Goal: Navigation & Orientation: Find specific page/section

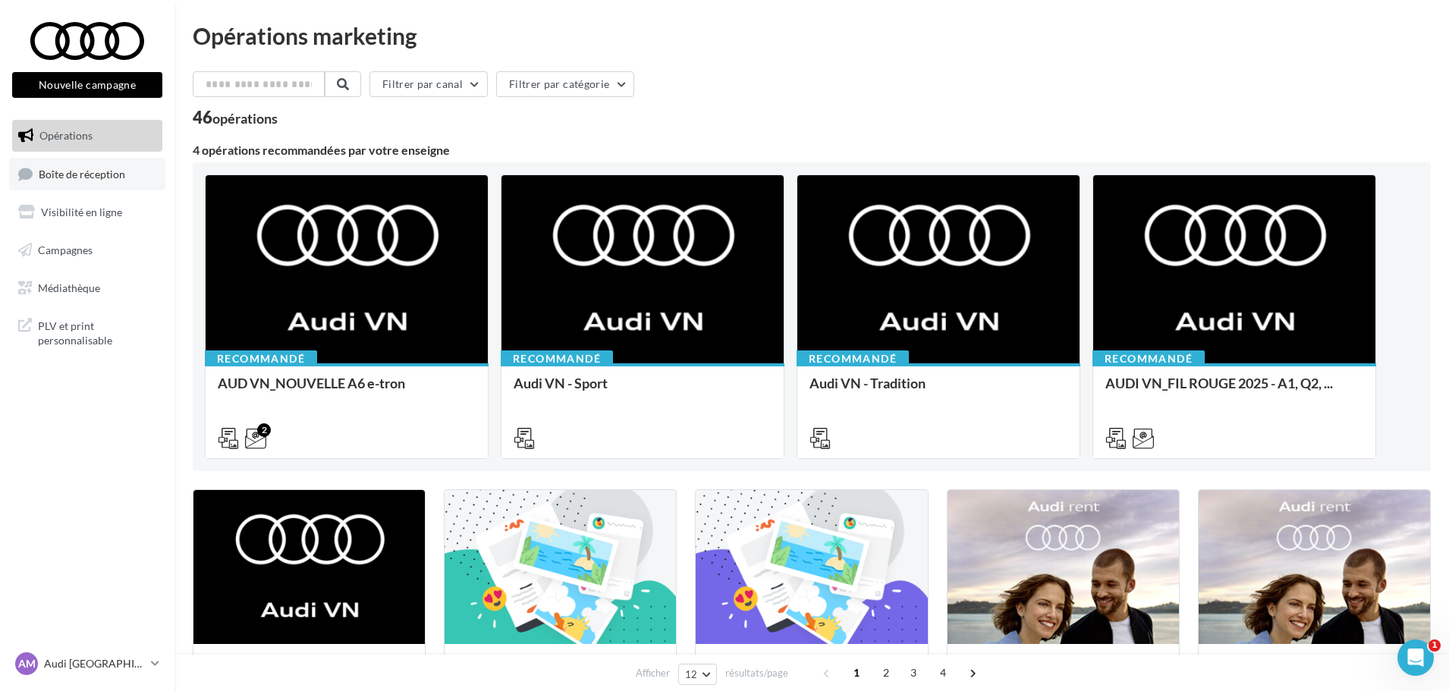
click at [96, 171] on span "Boîte de réception" at bounding box center [82, 173] width 87 height 13
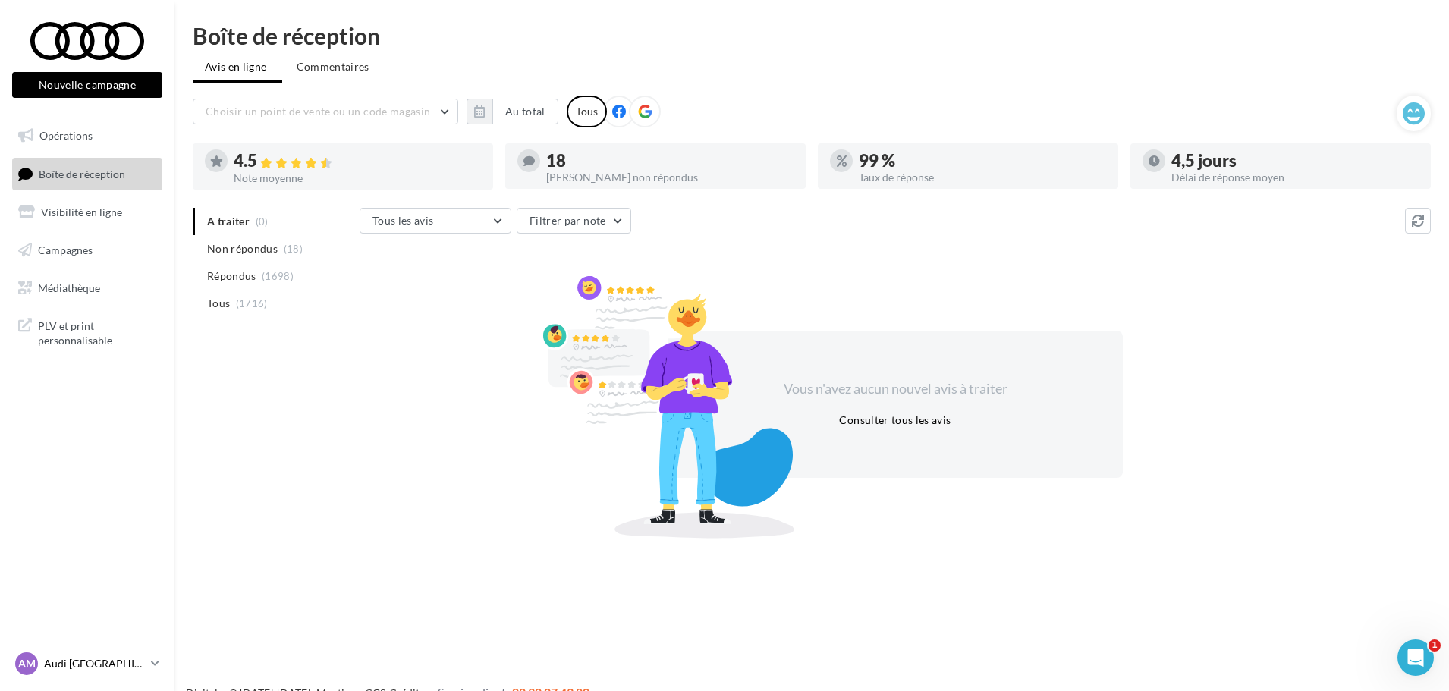
click at [141, 665] on p "Audi [GEOGRAPHIC_DATA]" at bounding box center [94, 663] width 101 height 15
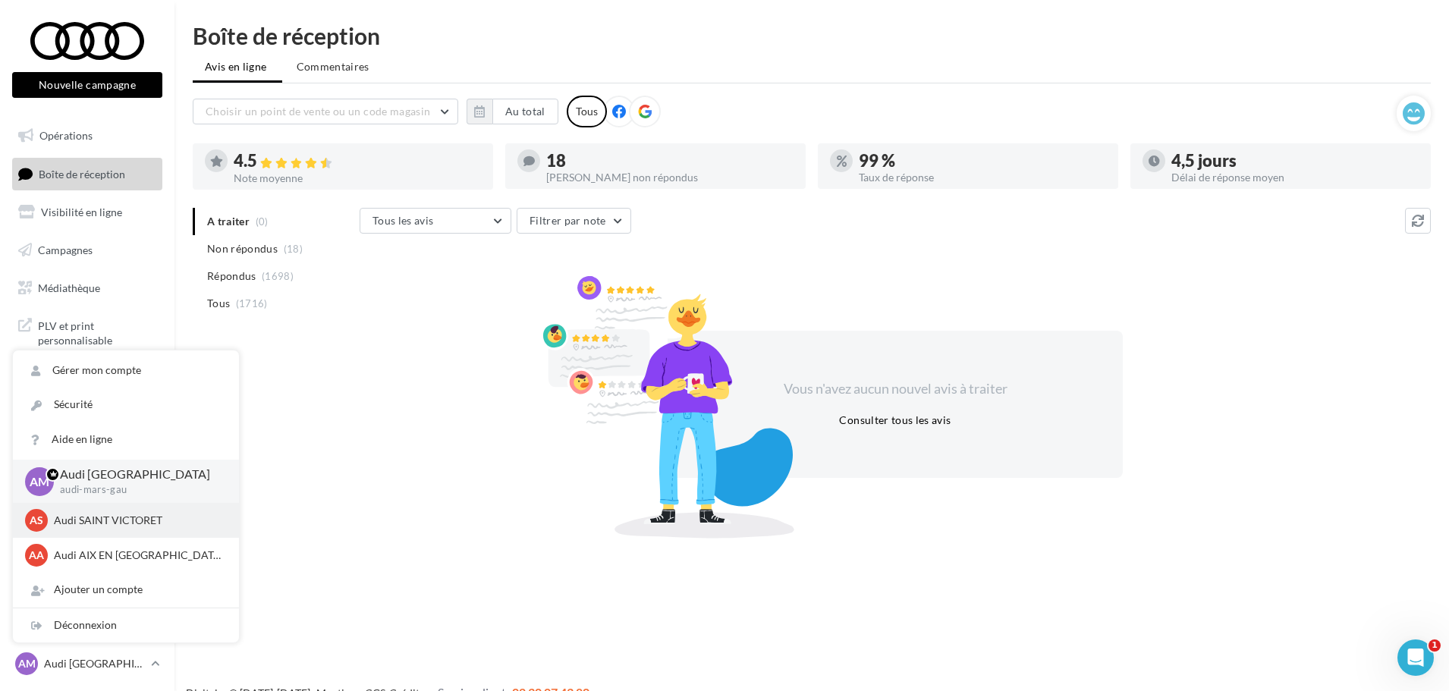
click at [97, 521] on p "Audi SAINT VICTORET" at bounding box center [137, 520] width 167 height 15
